Goal: Information Seeking & Learning: Learn about a topic

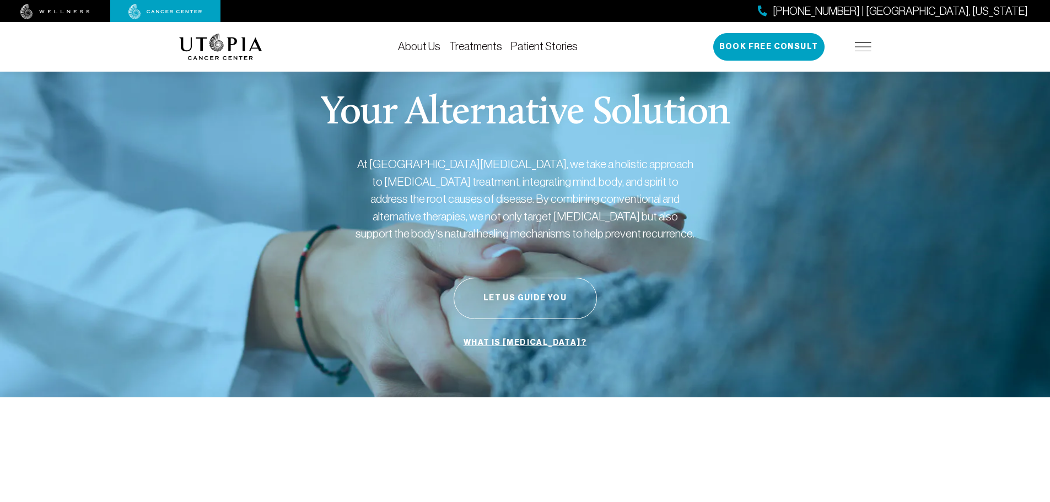
drag, startPoint x: 619, startPoint y: 109, endPoint x: 624, endPoint y: 111, distance: 5.7
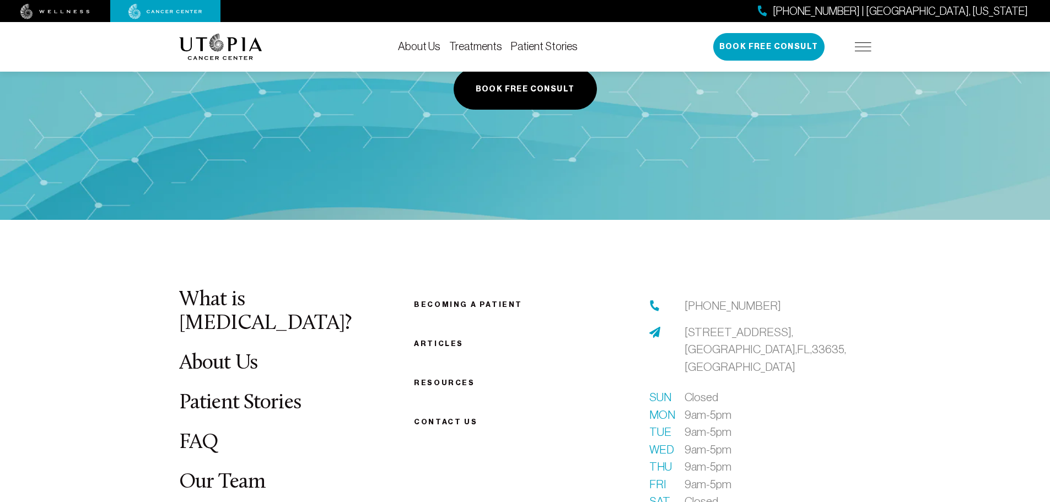
scroll to position [3970, 0]
